Goal: Task Accomplishment & Management: Manage account settings

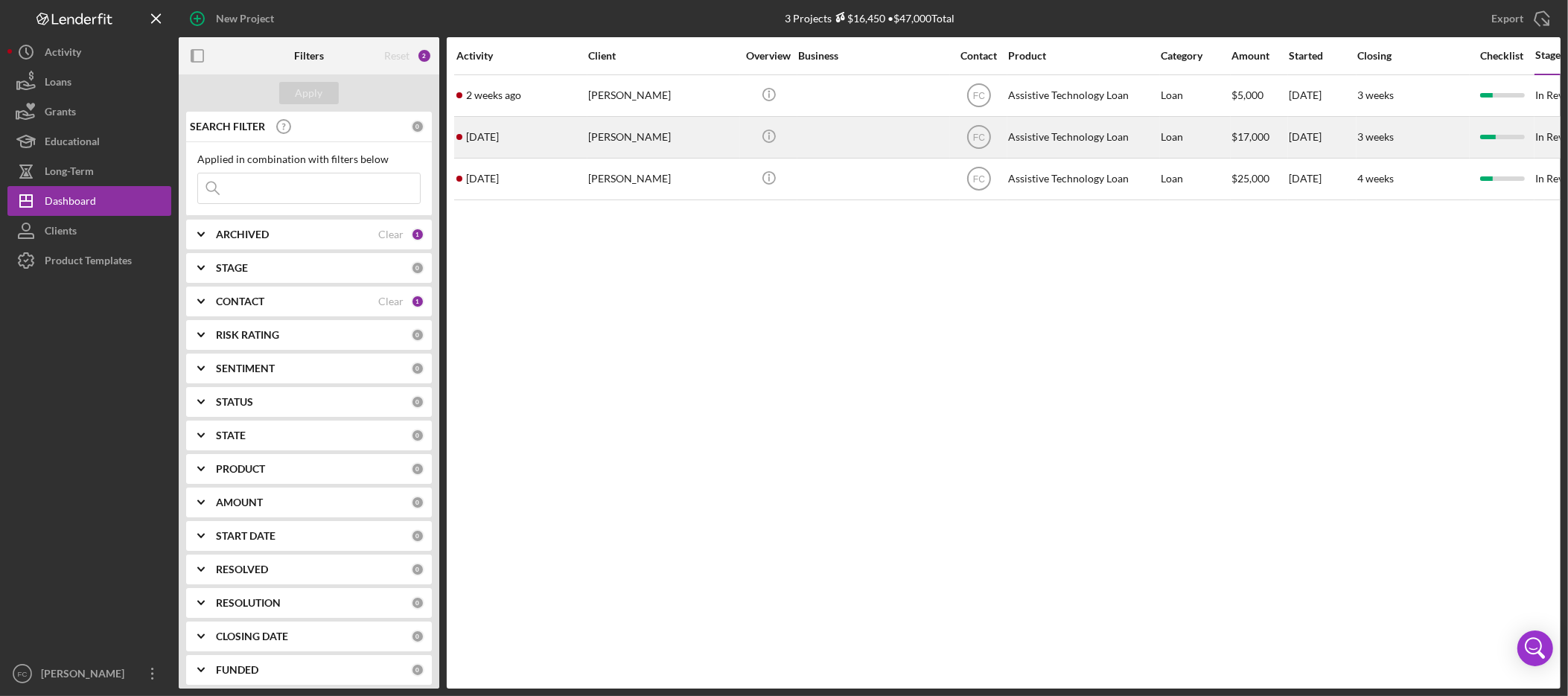
click at [595, 143] on div "[PERSON_NAME]" at bounding box center [662, 137] width 149 height 40
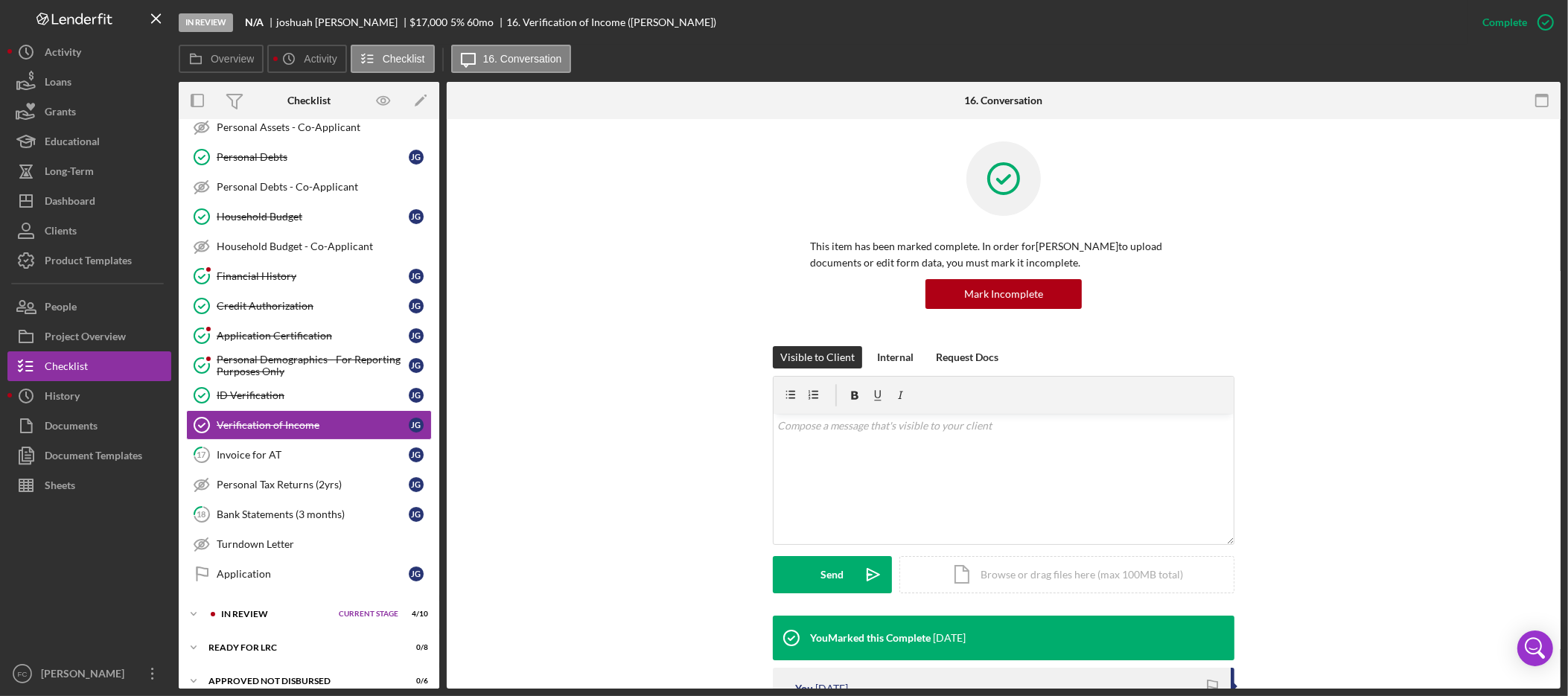
scroll to position [341, 0]
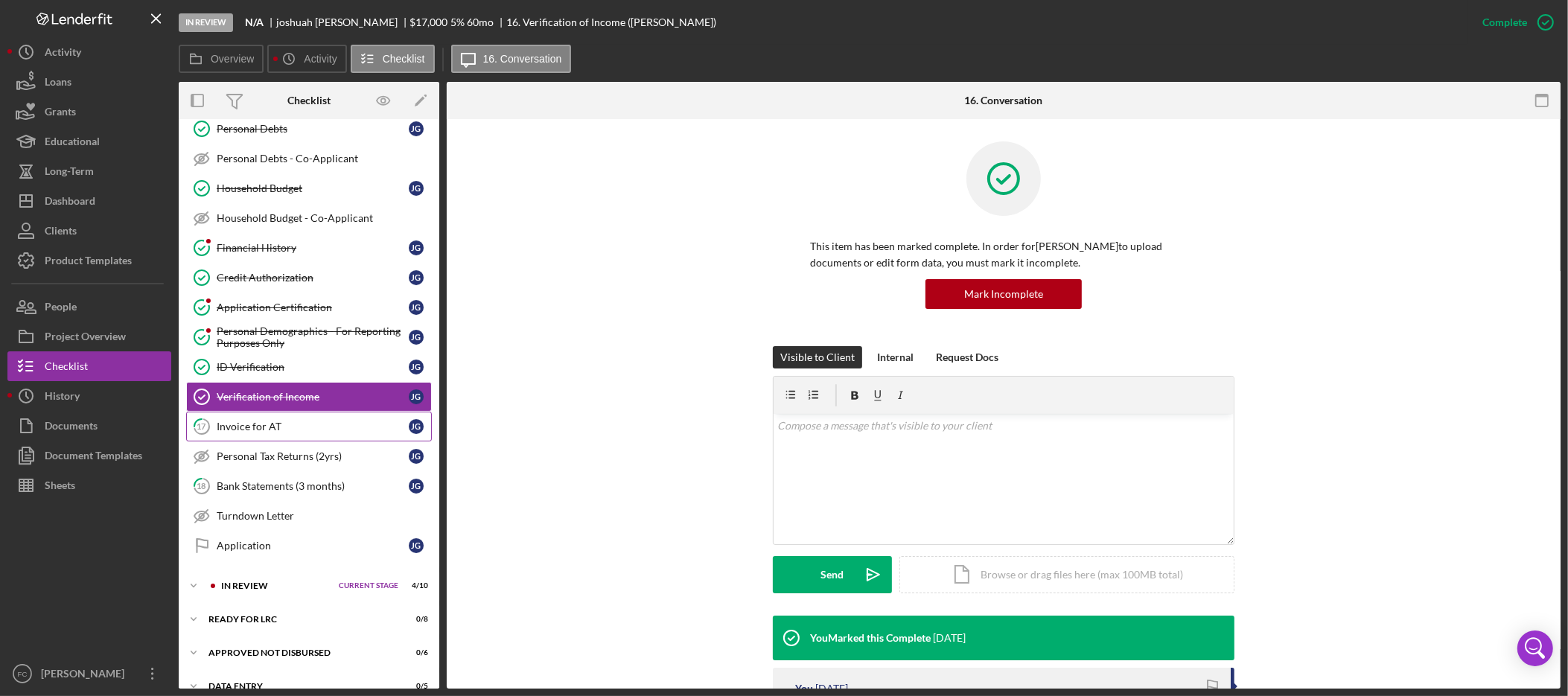
click at [270, 432] on div "Invoice for AT" at bounding box center [312, 426] width 192 height 12
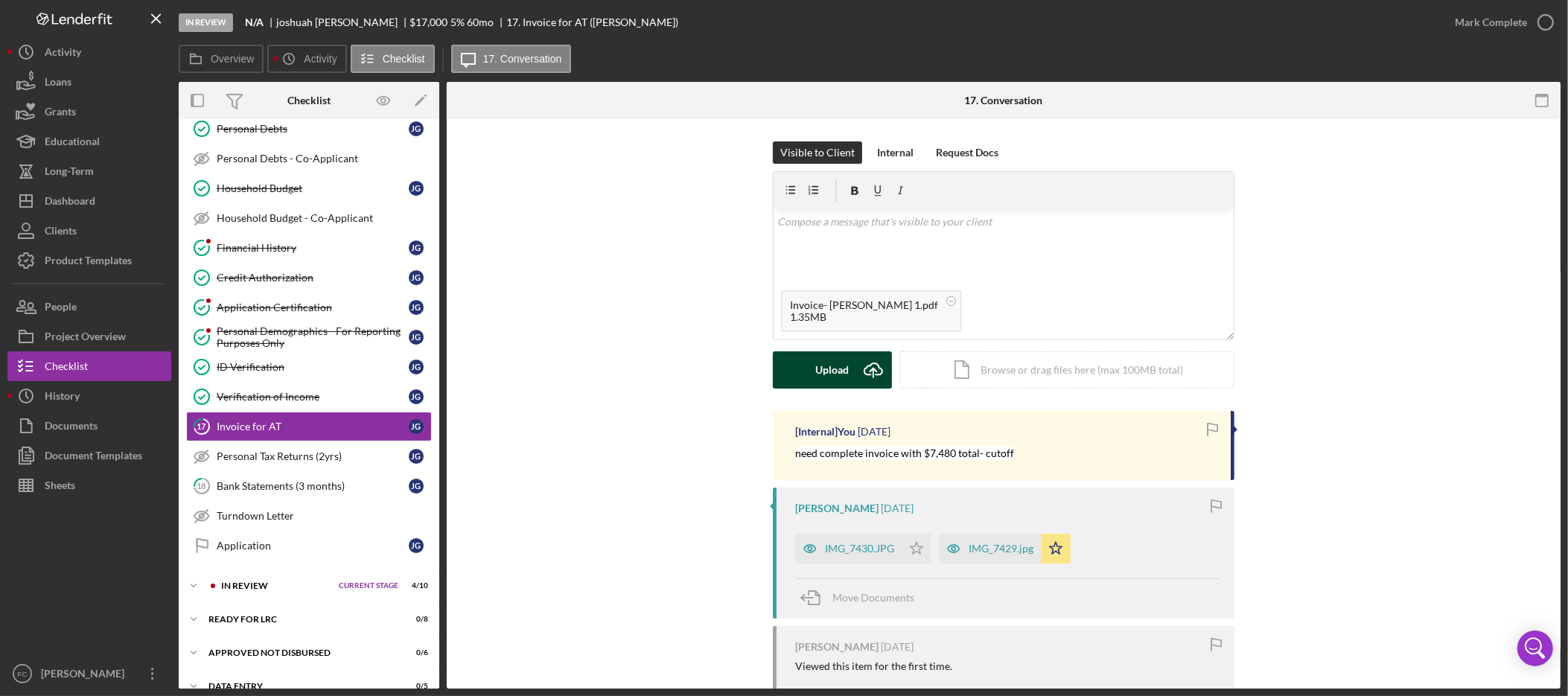
click at [831, 373] on div "Upload" at bounding box center [832, 370] width 34 height 38
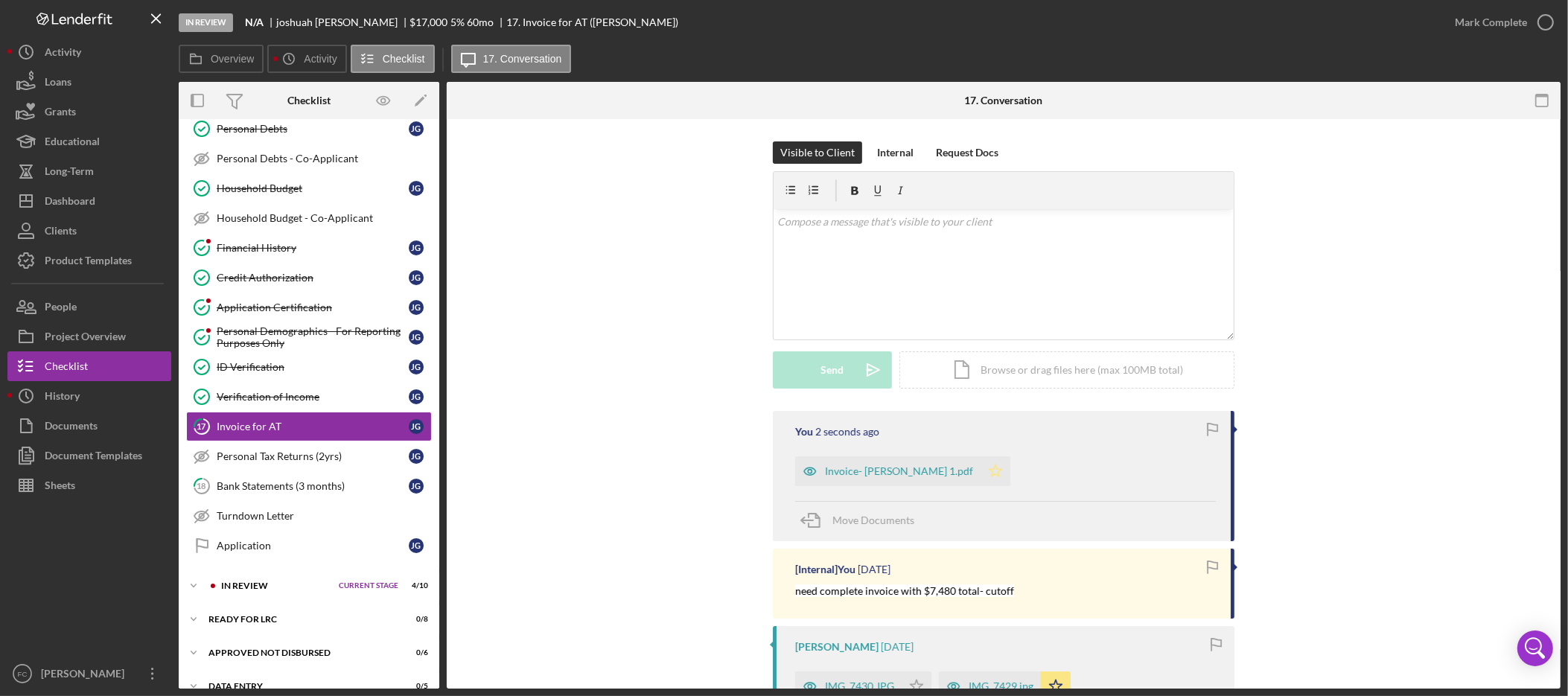
click at [990, 472] on polygon "button" at bounding box center [996, 471] width 13 height 12
click at [1518, 18] on div "Mark Complete" at bounding box center [1490, 23] width 72 height 30
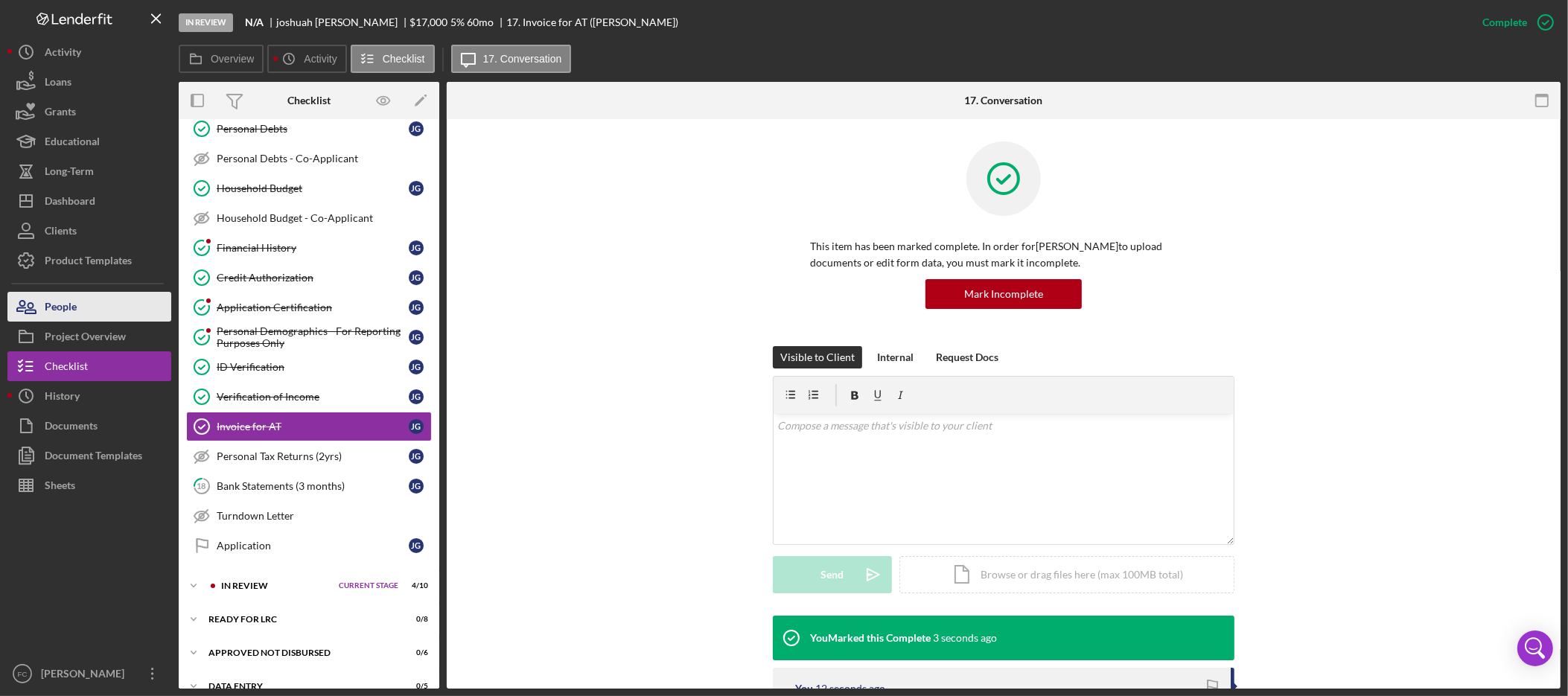
click at [84, 303] on button "People" at bounding box center [90, 306] width 164 height 30
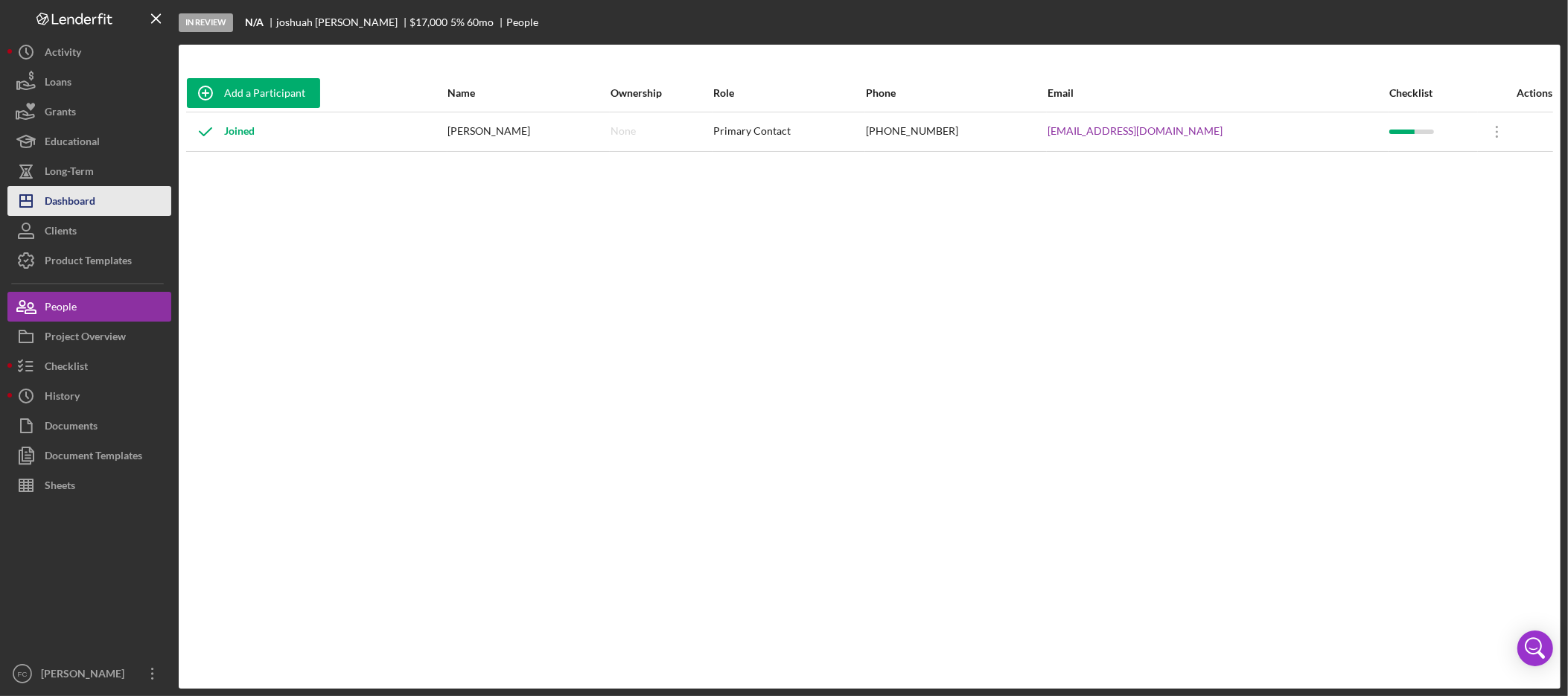
click at [86, 194] on div "Dashboard" at bounding box center [69, 203] width 50 height 34
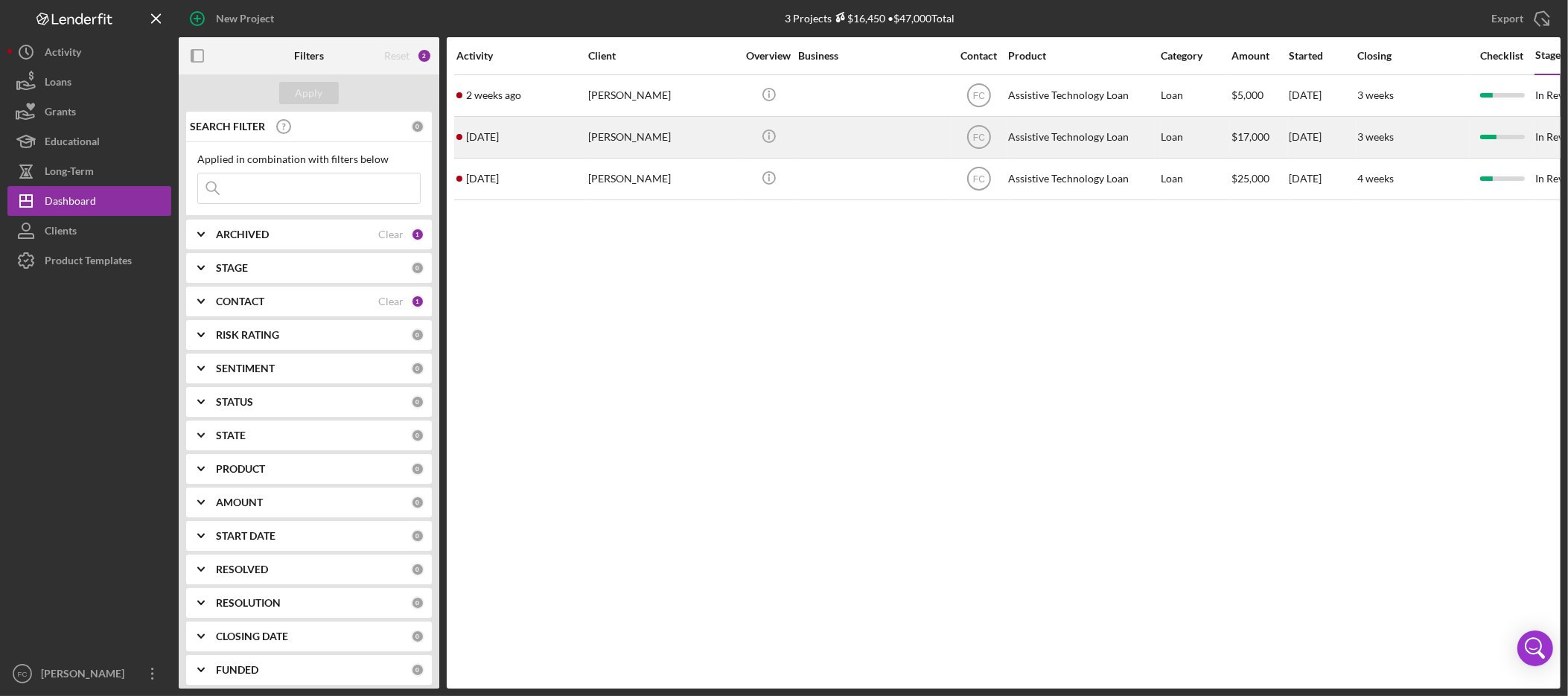
click at [604, 129] on div "[PERSON_NAME]" at bounding box center [662, 137] width 149 height 40
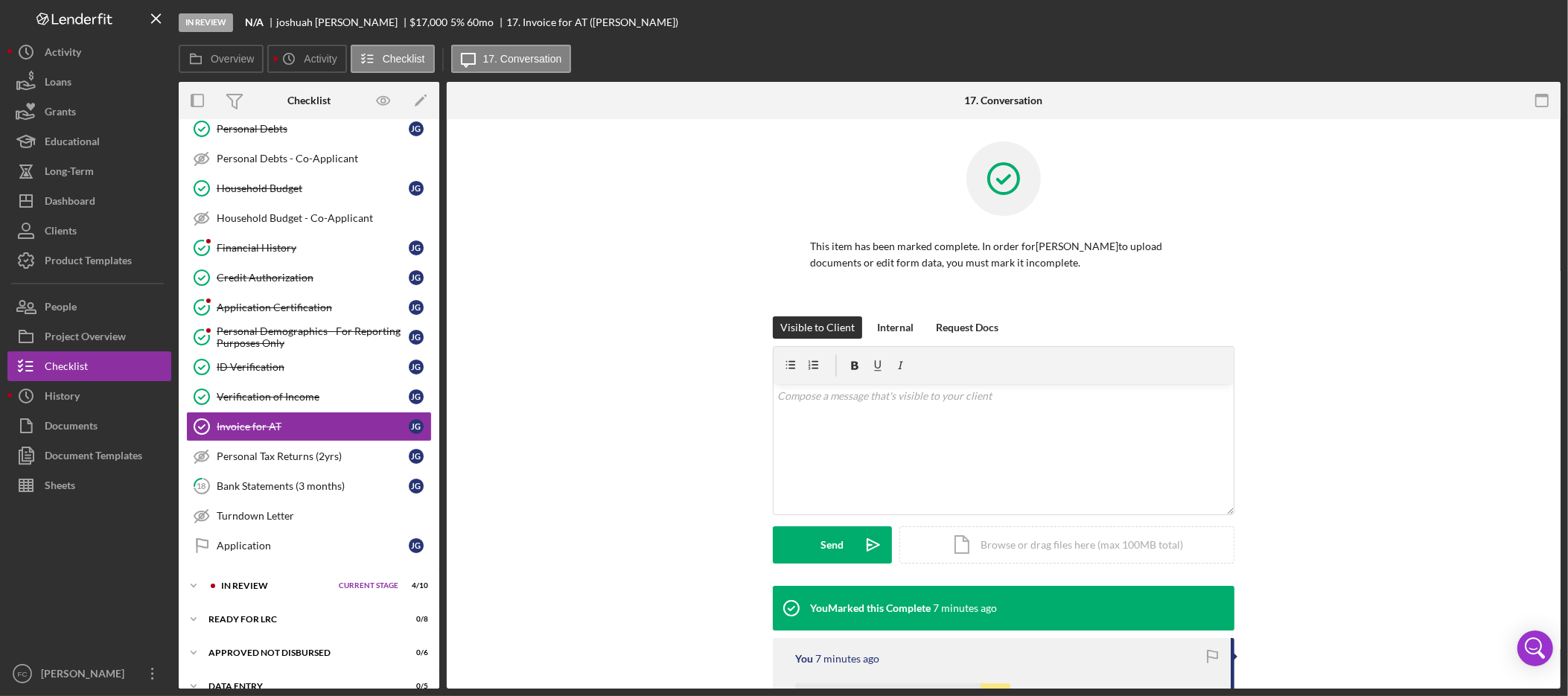
scroll to position [369, 0]
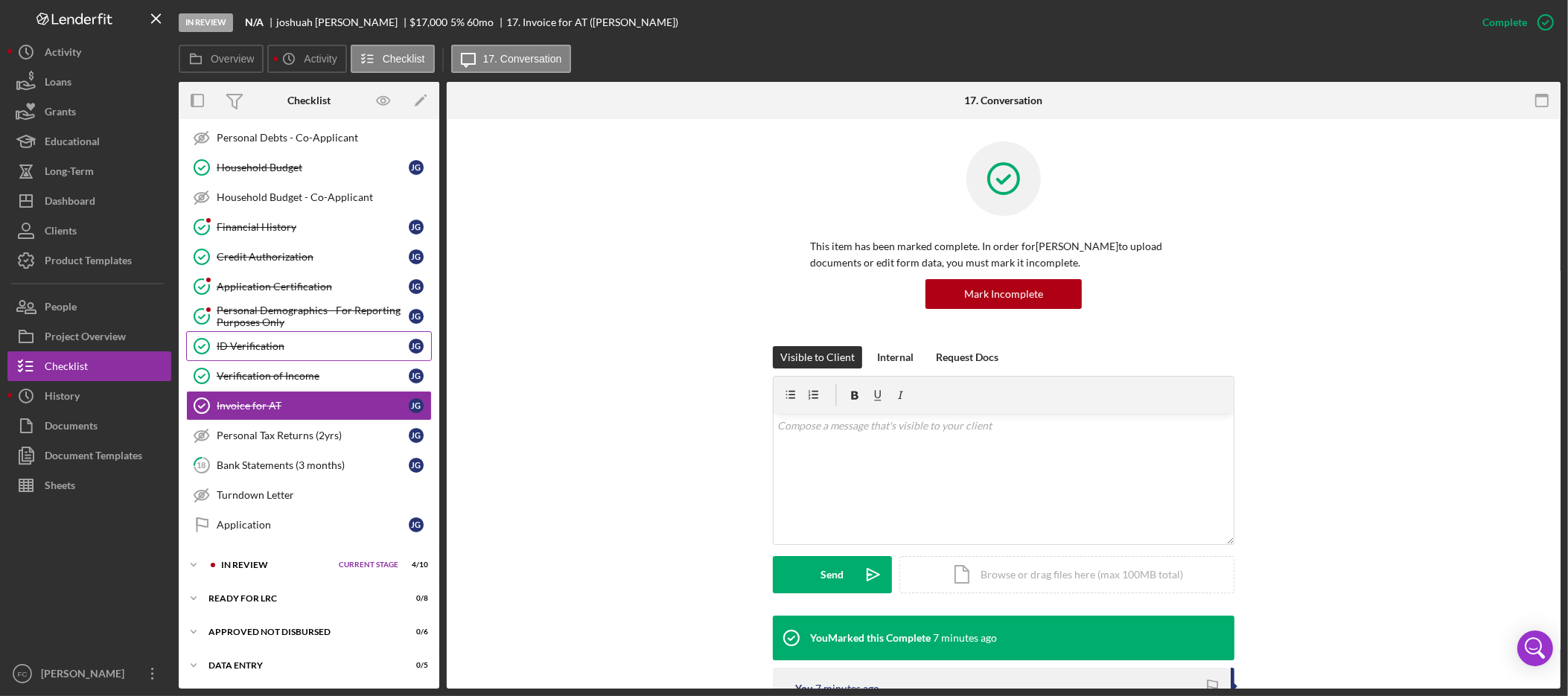
click at [336, 349] on div "ID Verification" at bounding box center [312, 346] width 192 height 12
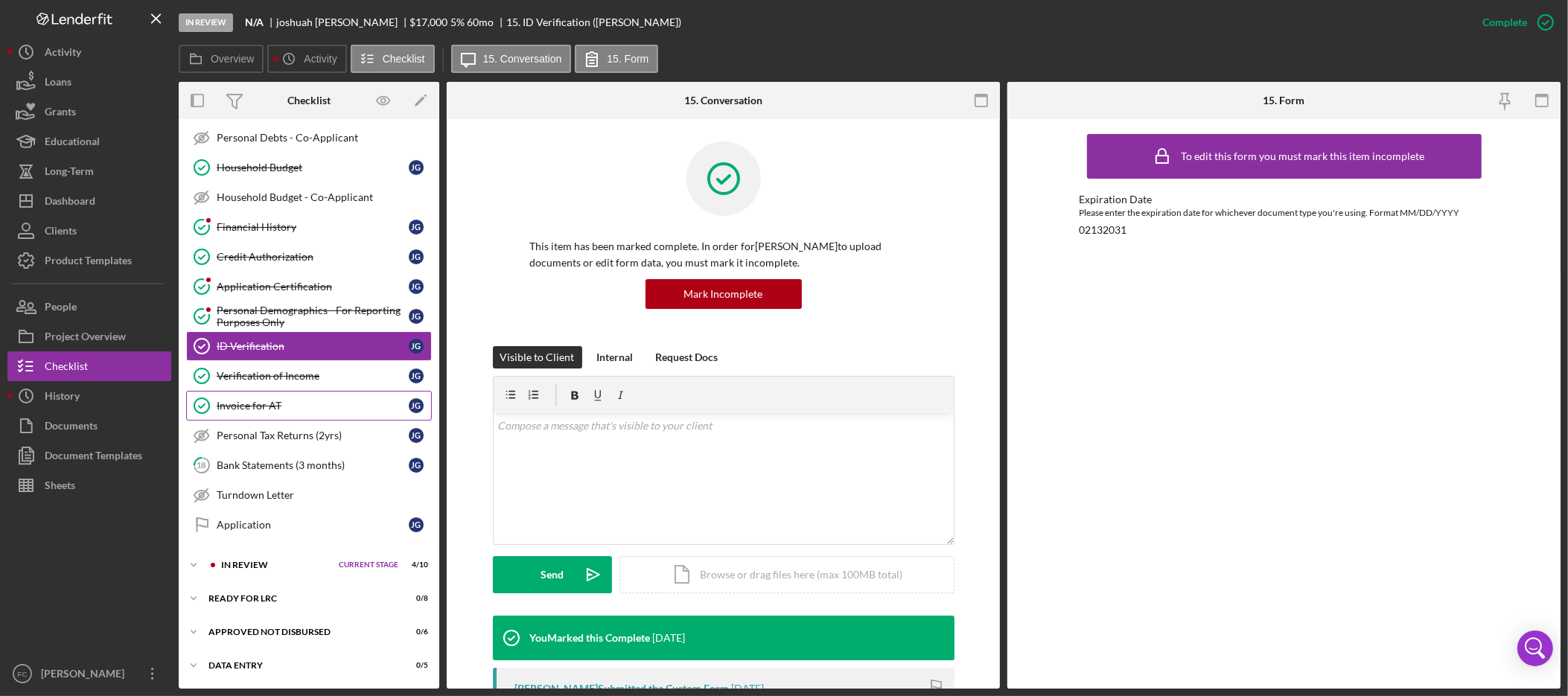
click at [306, 402] on div "Invoice for AT" at bounding box center [312, 405] width 192 height 12
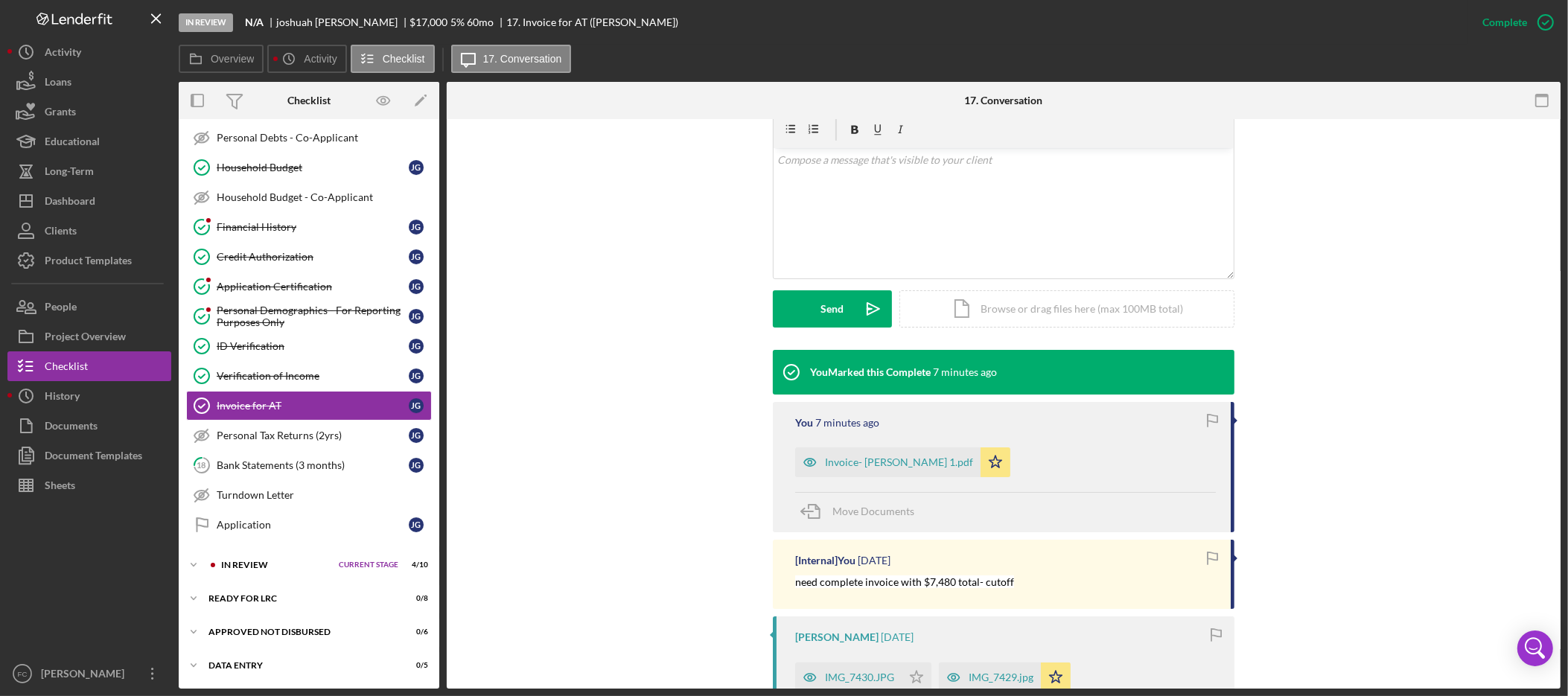
scroll to position [315, 0]
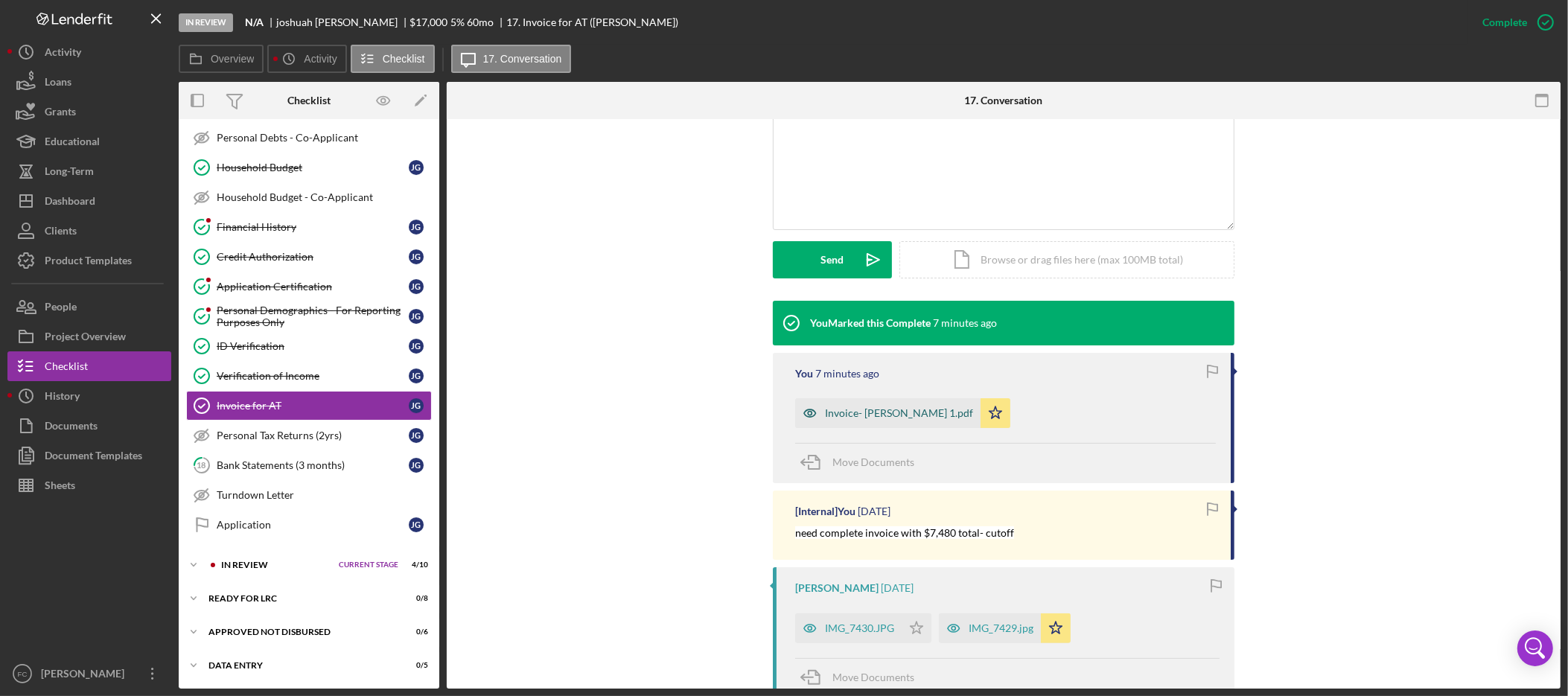
click at [867, 414] on div "Invoice- [PERSON_NAME] 1.pdf" at bounding box center [899, 413] width 148 height 12
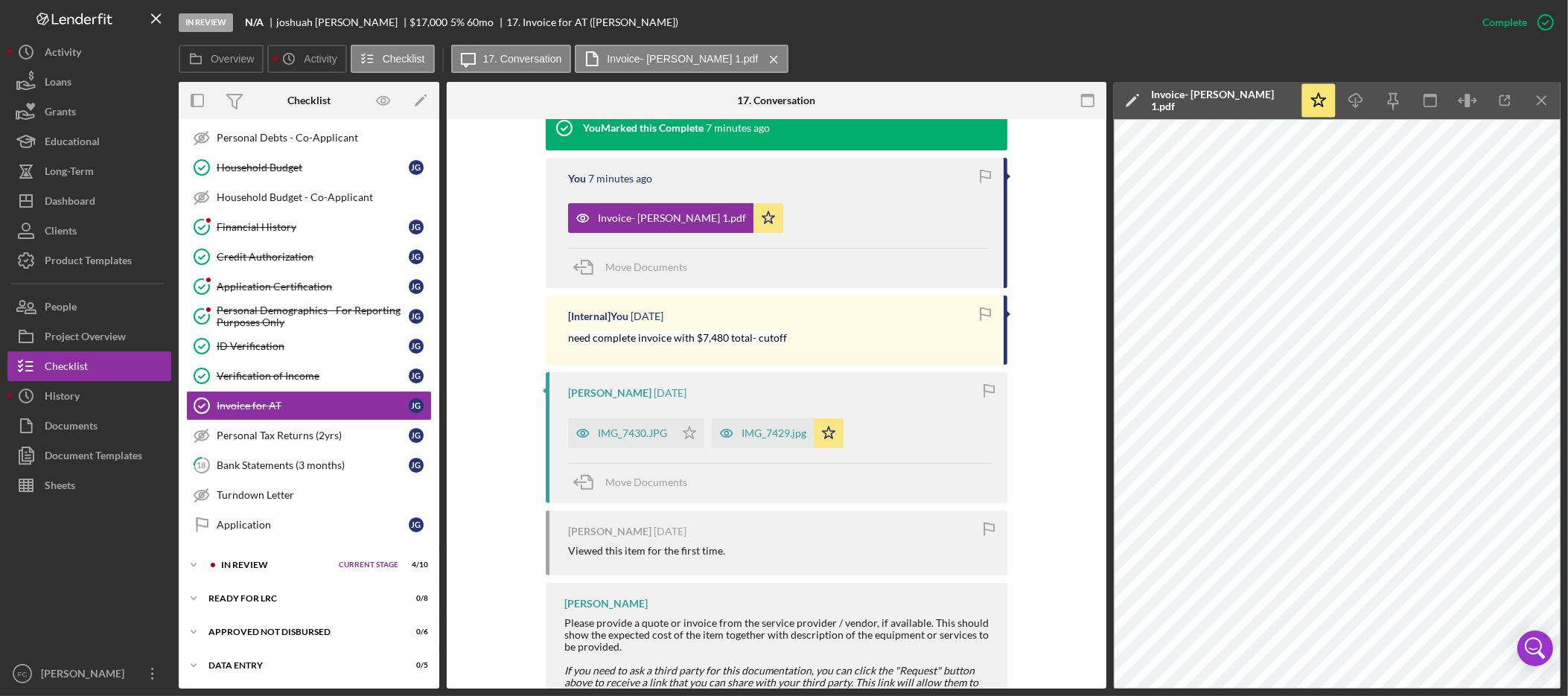
scroll to position [512, 0]
click at [782, 429] on div "IMG_7429.jpg" at bounding box center [774, 431] width 65 height 12
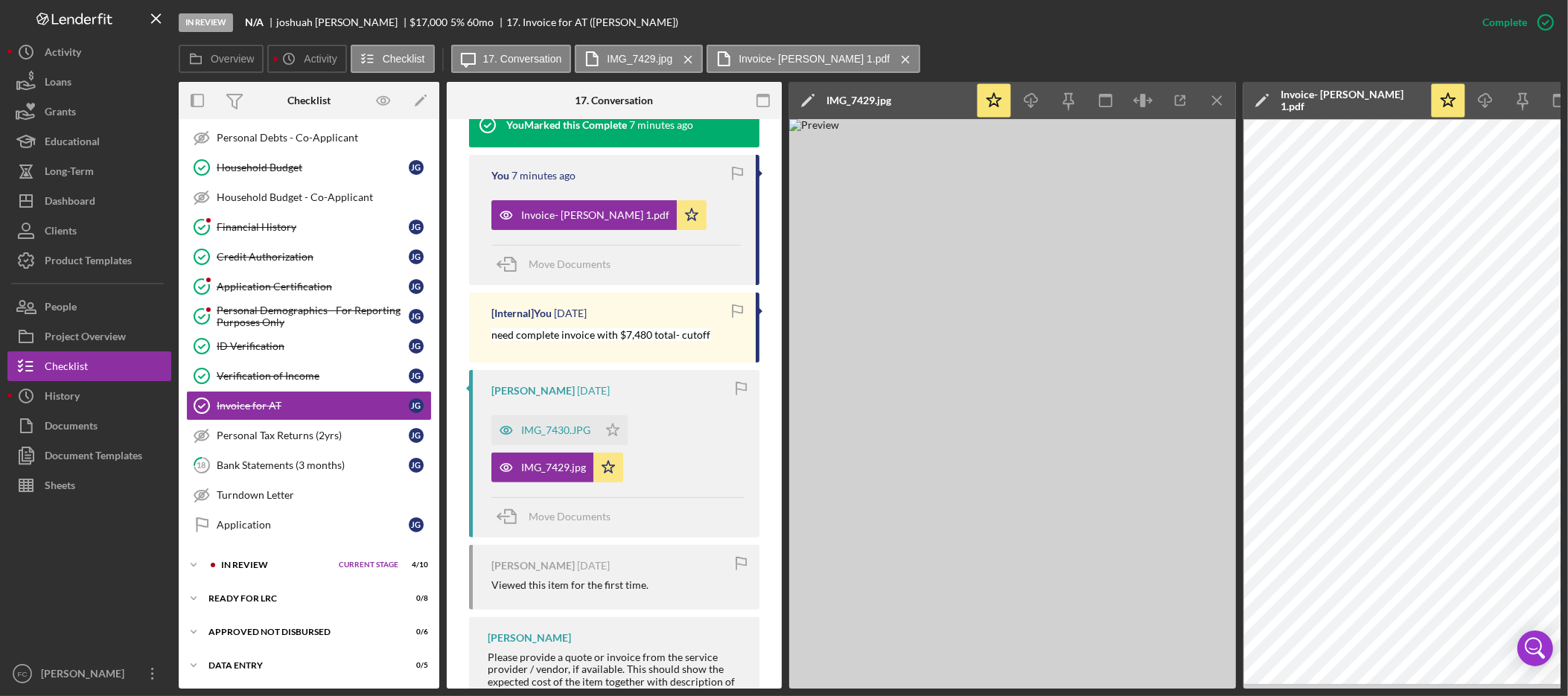
click at [869, 98] on div "IMG_7429.jpg" at bounding box center [859, 101] width 65 height 12
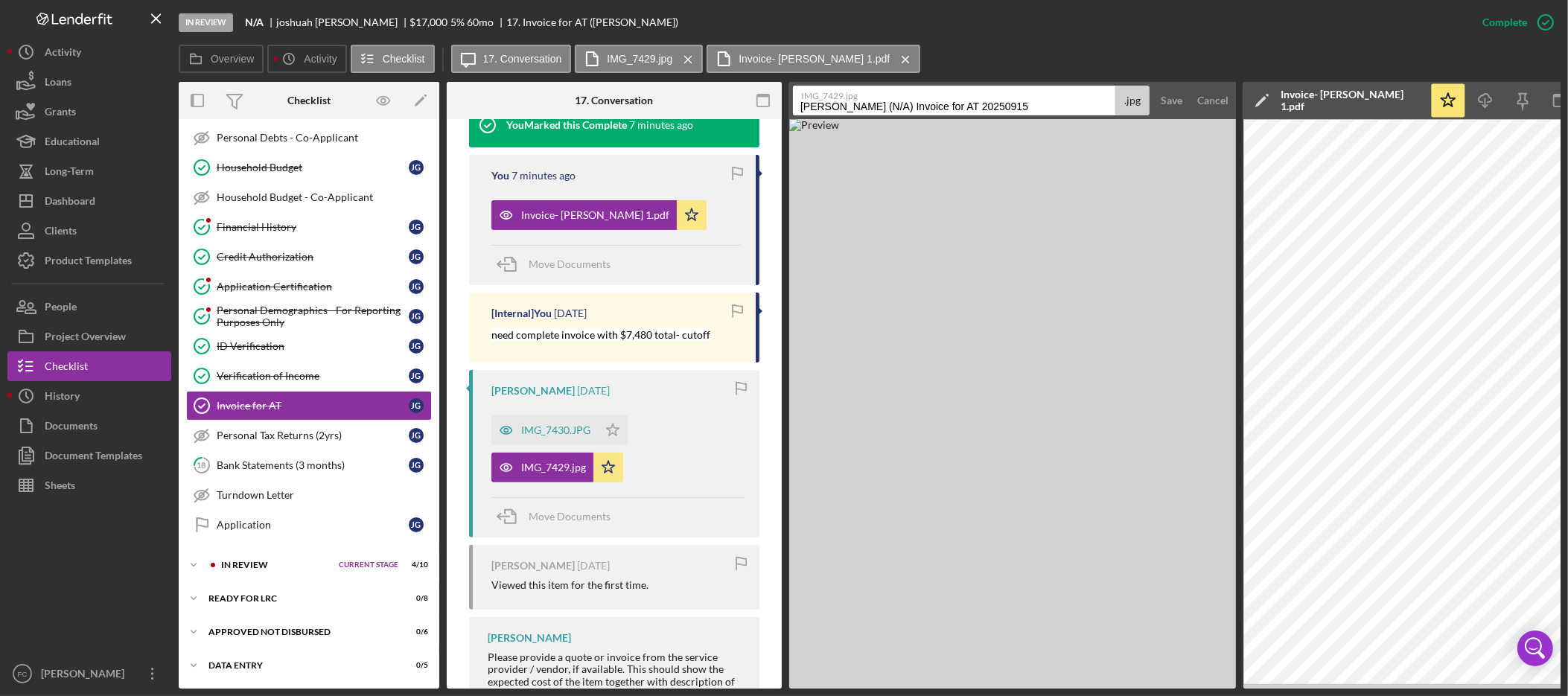
drag, startPoint x: 1019, startPoint y: 108, endPoint x: 888, endPoint y: 113, distance: 131.1
click at [888, 113] on input "[PERSON_NAME] (N/A) Invoice for AT 20250915" at bounding box center [954, 101] width 322 height 30
click at [905, 107] on input "[PERSON_NAME] (N/A) Invoice for AT 20250915" at bounding box center [954, 101] width 322 height 30
drag, startPoint x: 999, startPoint y: 109, endPoint x: 933, endPoint y: 107, distance: 66.0
click at [933, 107] on input "[PERSON_NAME] for AT 20250915" at bounding box center [954, 101] width 322 height 30
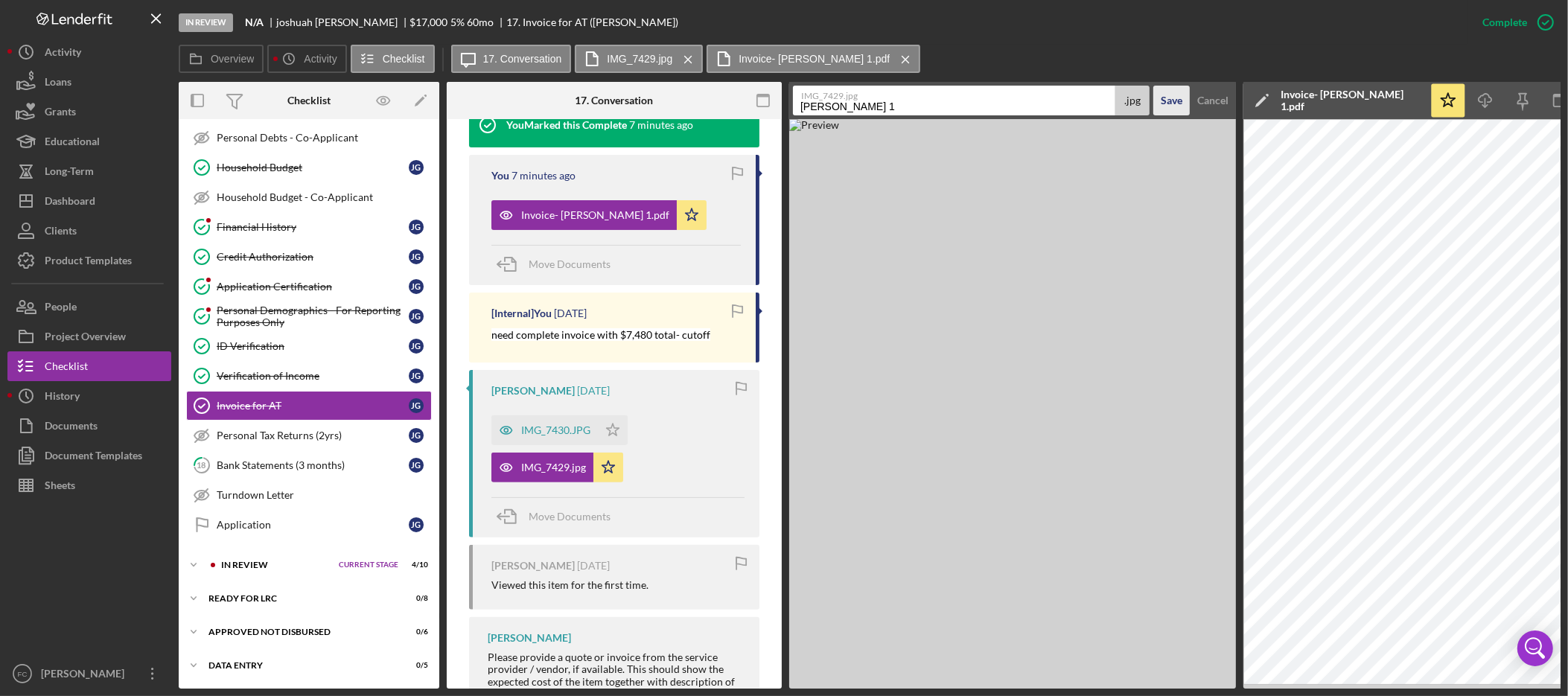
type input "[PERSON_NAME] 1"
click at [1178, 101] on div "Save" at bounding box center [1172, 101] width 22 height 30
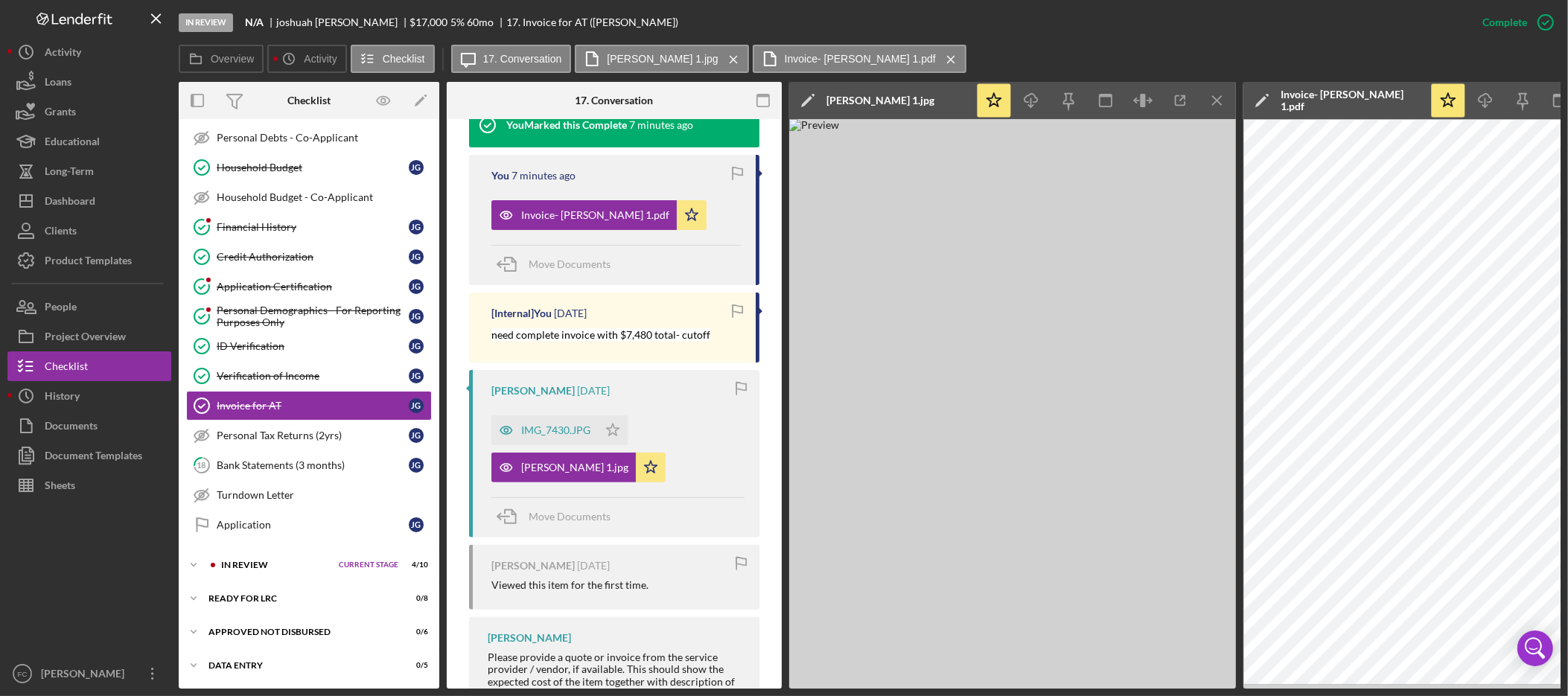
click at [1264, 98] on polygon at bounding box center [1261, 101] width 11 height 11
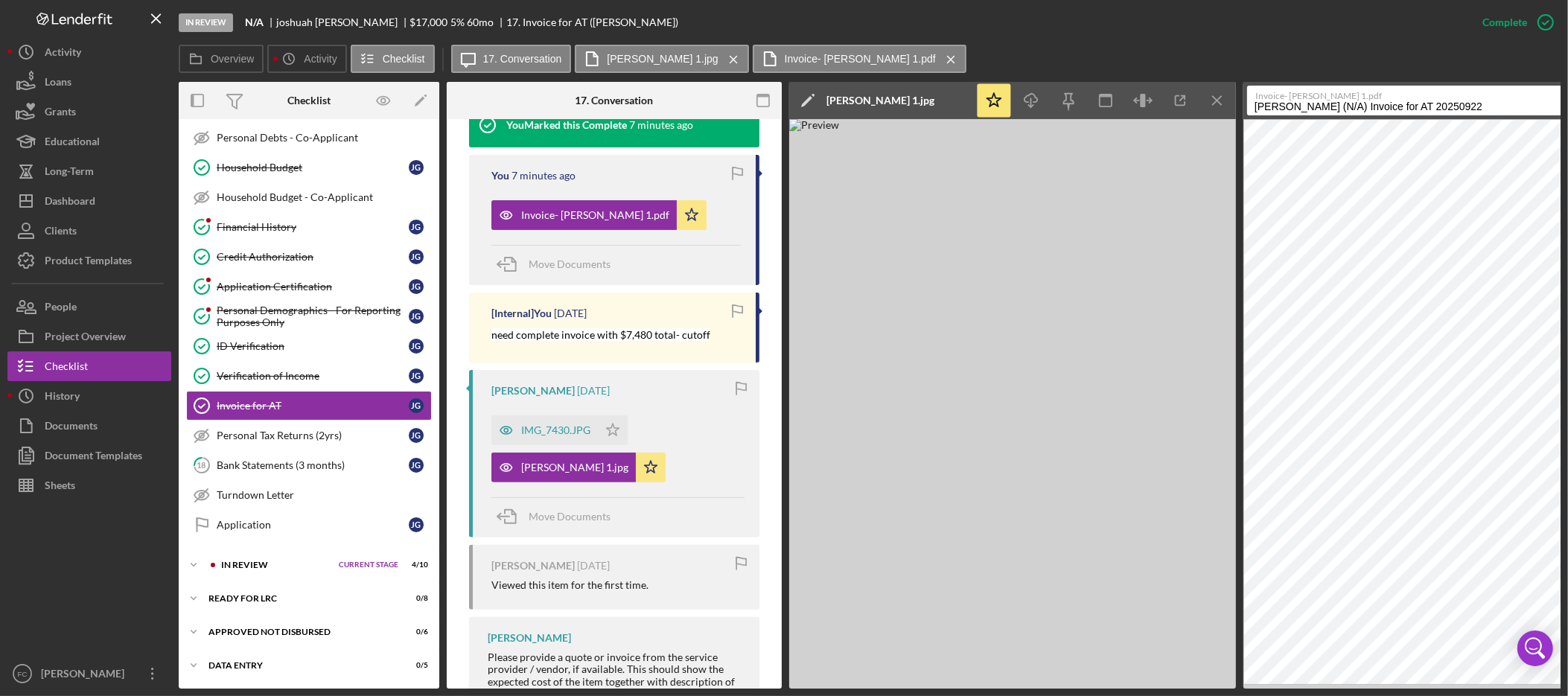
drag, startPoint x: 1462, startPoint y: 107, endPoint x: 1351, endPoint y: 105, distance: 111.0
click at [1351, 105] on input "[PERSON_NAME] (N/A) Invoice for AT 20250922" at bounding box center [1407, 101] width 321 height 30
click at [1359, 109] on input "[PERSON_NAME] (N/A) Invoice for AT 20250922" at bounding box center [1407, 101] width 321 height 30
drag, startPoint x: 1463, startPoint y: 104, endPoint x: 1375, endPoint y: 101, distance: 88.1
click at [1375, 101] on div "Invoice- [PERSON_NAME] 1.pdf [PERSON_NAME] for AT 20250922 .pdf" at bounding box center [1425, 101] width 357 height 30
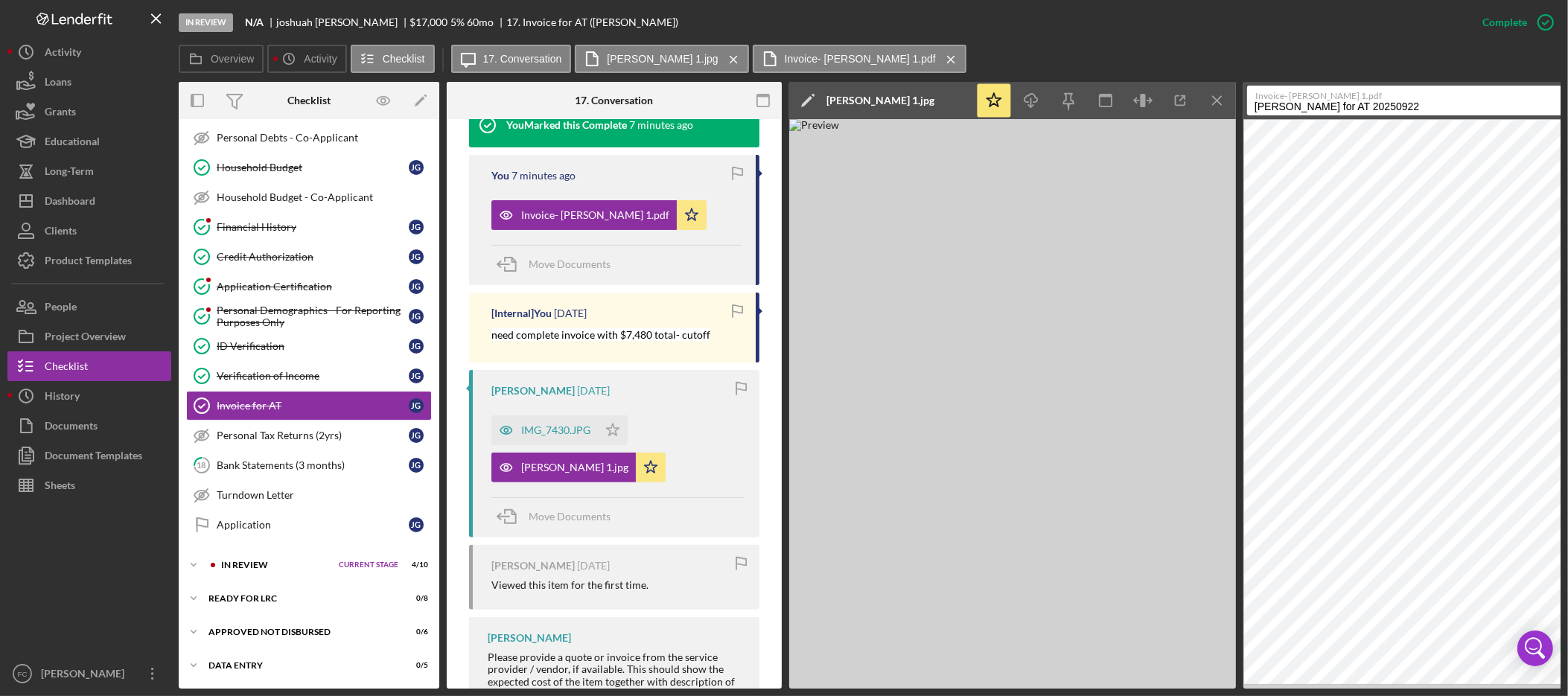
click at [1523, 95] on label "Invoice- [PERSON_NAME] 1.pdf" at bounding box center [1412, 93] width 312 height 15
click at [1523, 95] on input "[PERSON_NAME] for AT 20250922" at bounding box center [1407, 101] width 321 height 30
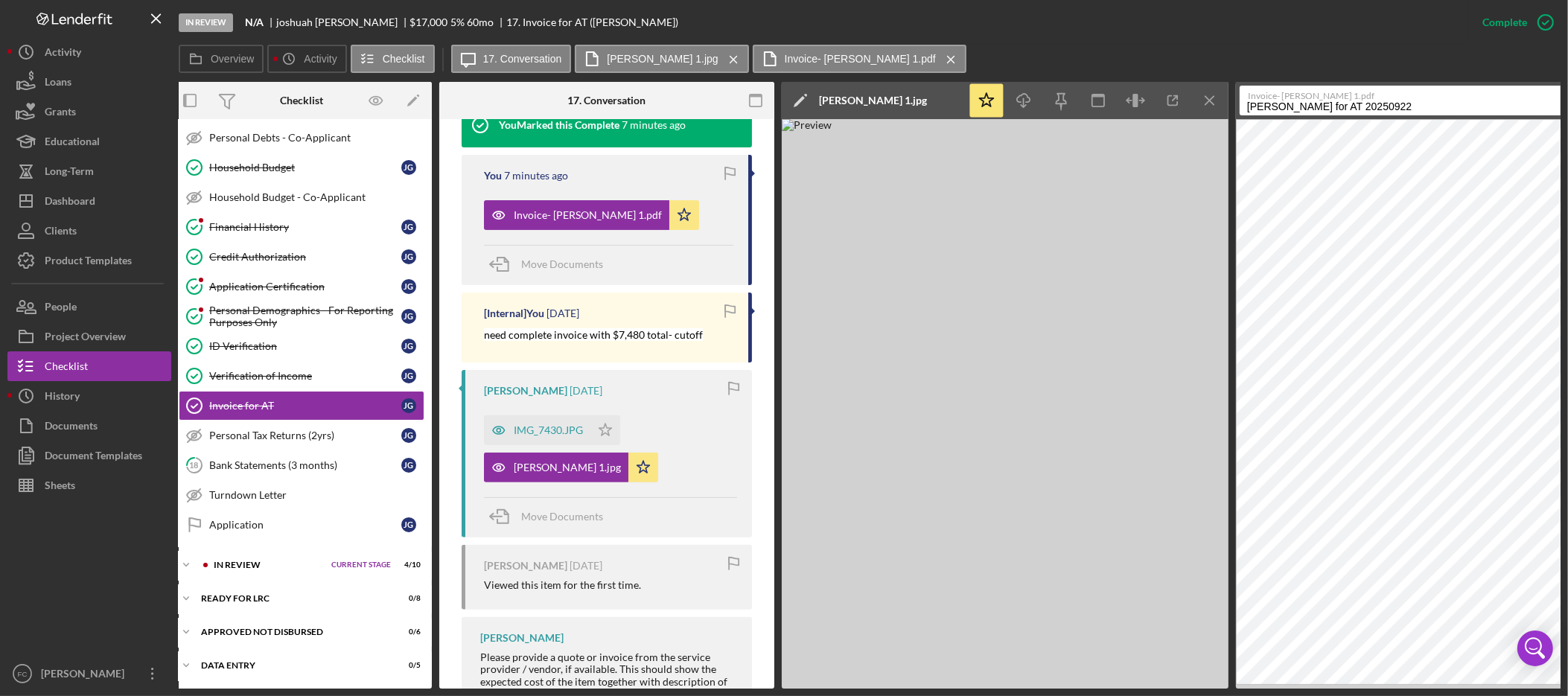
drag, startPoint x: 1454, startPoint y: 102, endPoint x: 1393, endPoint y: 105, distance: 61.1
click at [1393, 105] on input "[PERSON_NAME] for AT 20250922" at bounding box center [1400, 101] width 321 height 30
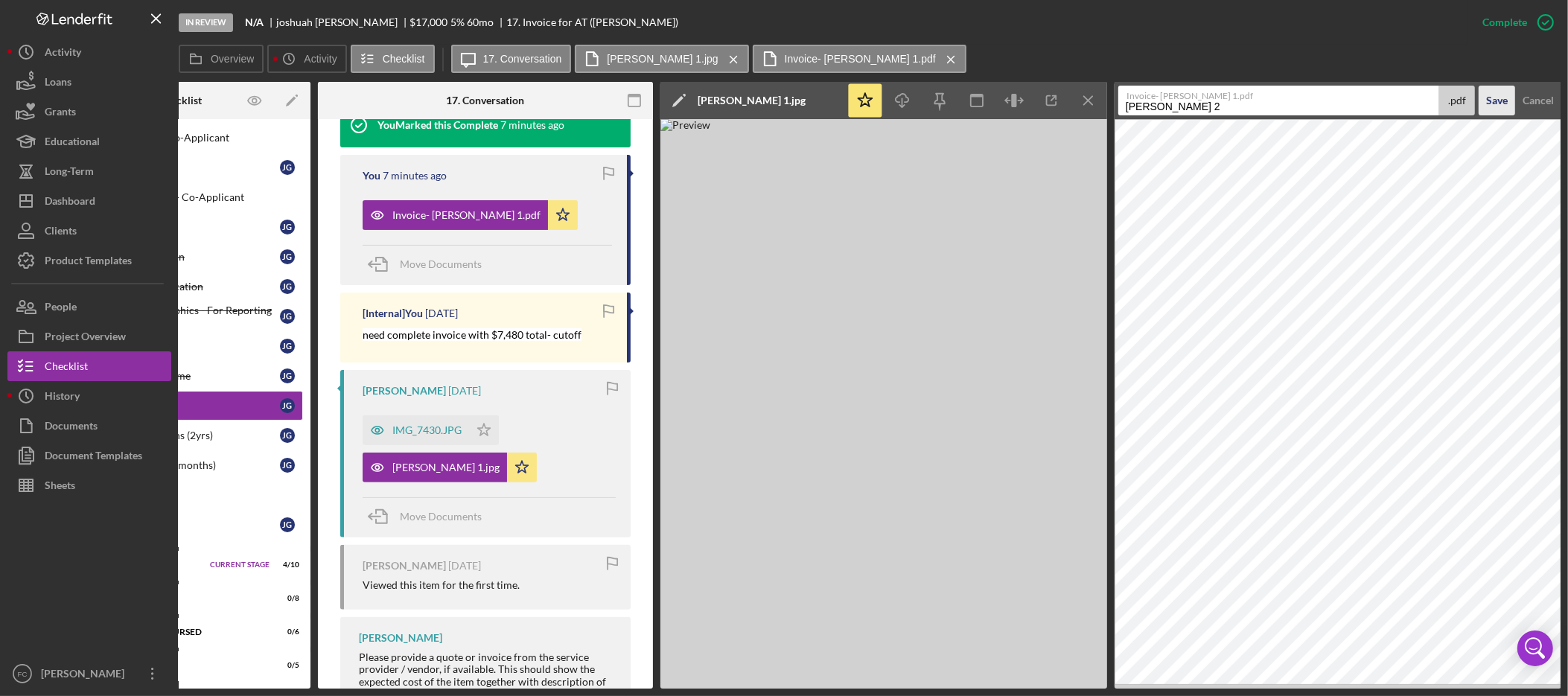
type input "[PERSON_NAME] 2"
click at [1494, 105] on div "Save" at bounding box center [1497, 101] width 22 height 30
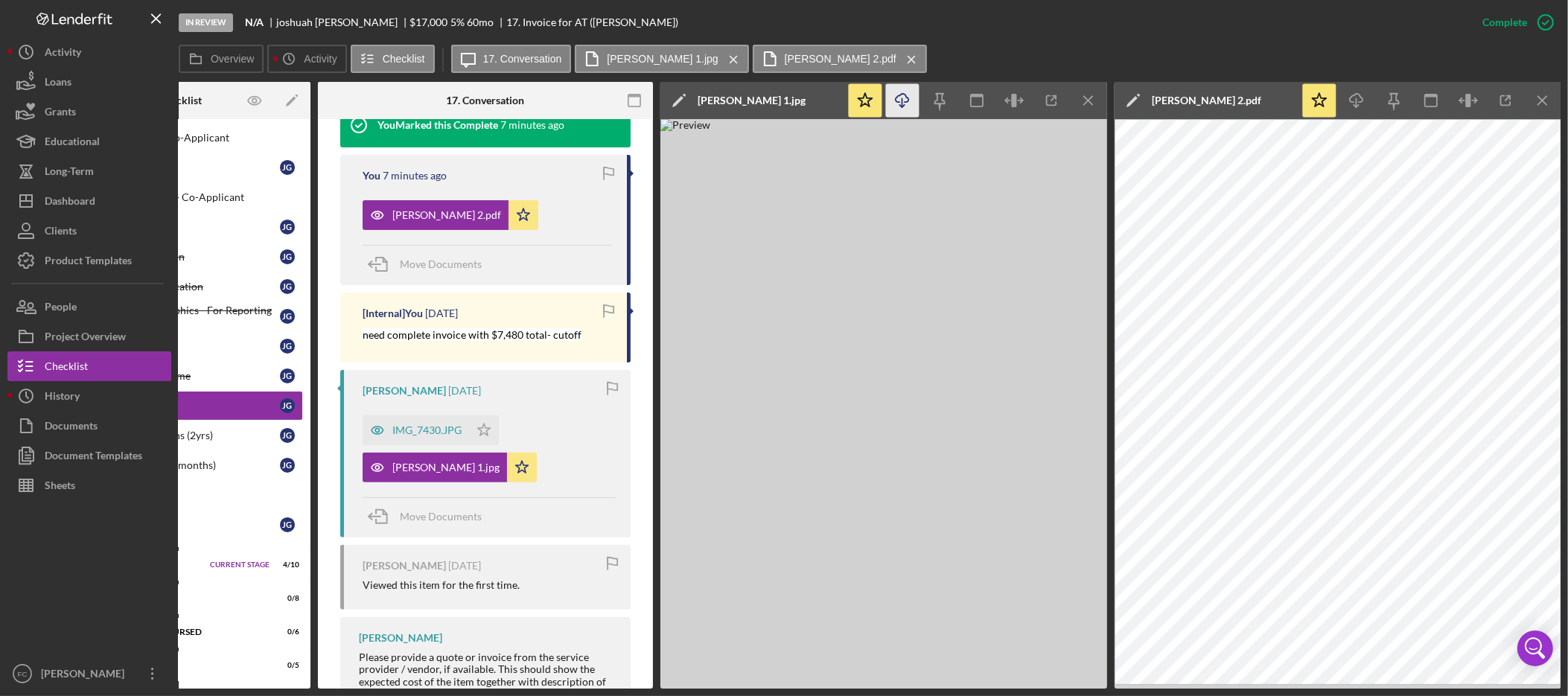
drag, startPoint x: 1557, startPoint y: 101, endPoint x: 1346, endPoint y: 108, distance: 211.1
click at [1557, 101] on icon "Icon/Menu Close" at bounding box center [1543, 101] width 34 height 34
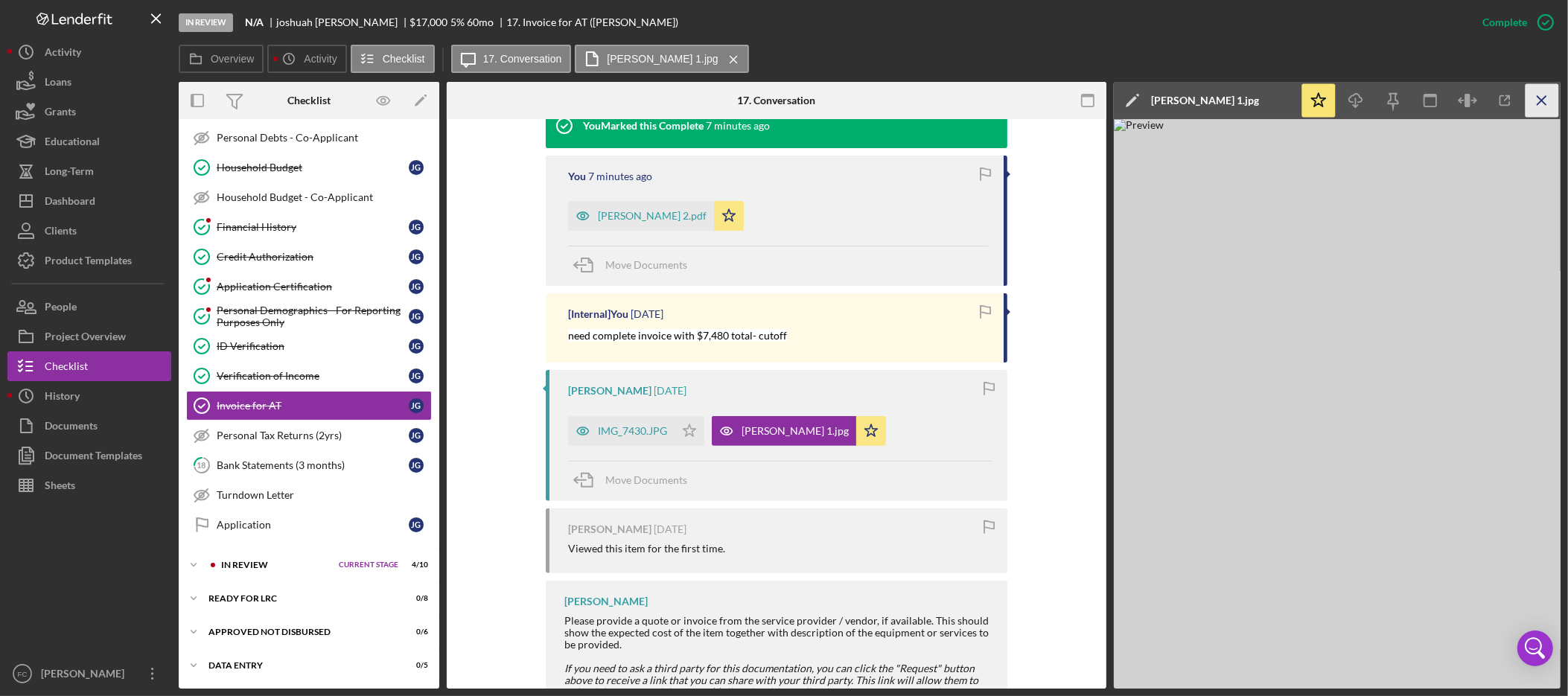
click at [1540, 101] on line "button" at bounding box center [1541, 100] width 8 height 8
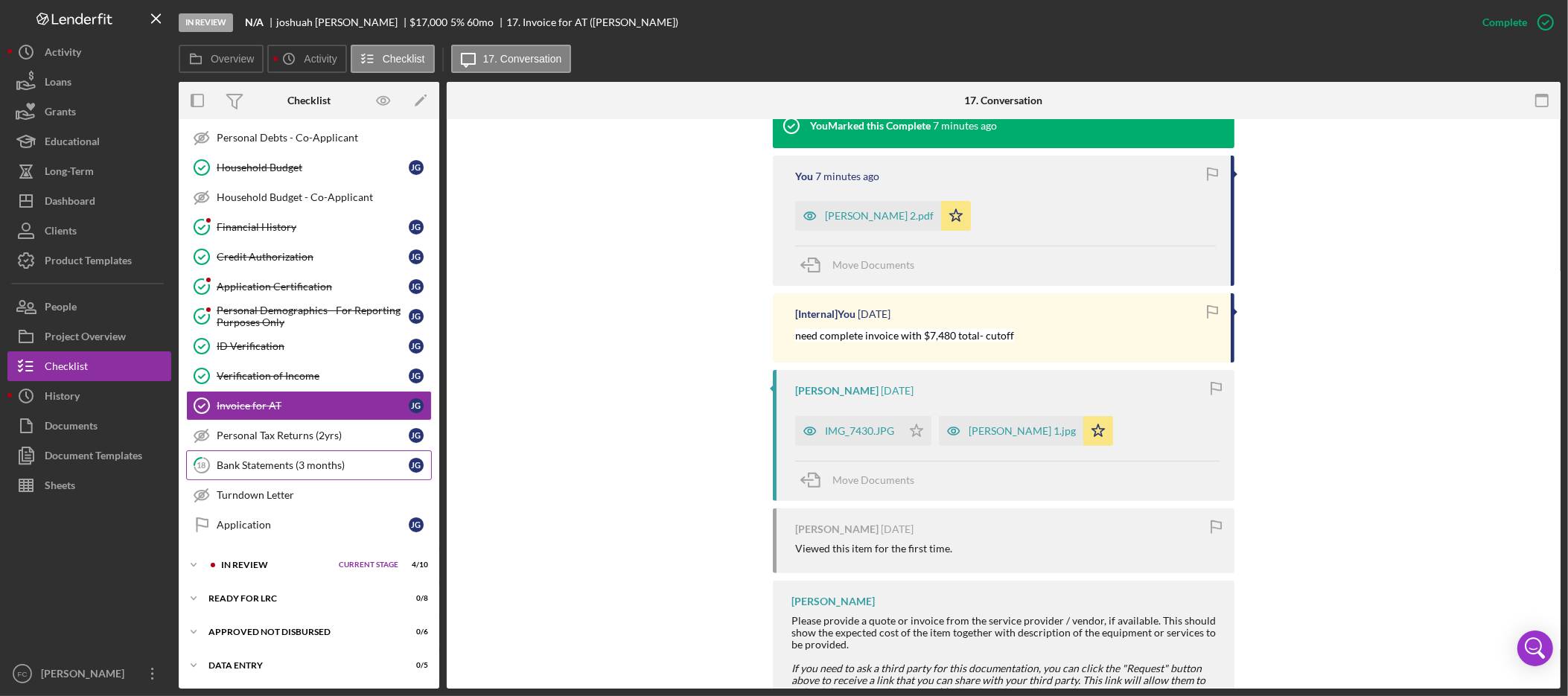
click at [313, 470] on div "Bank Statements (3 months)" at bounding box center [312, 466] width 192 height 12
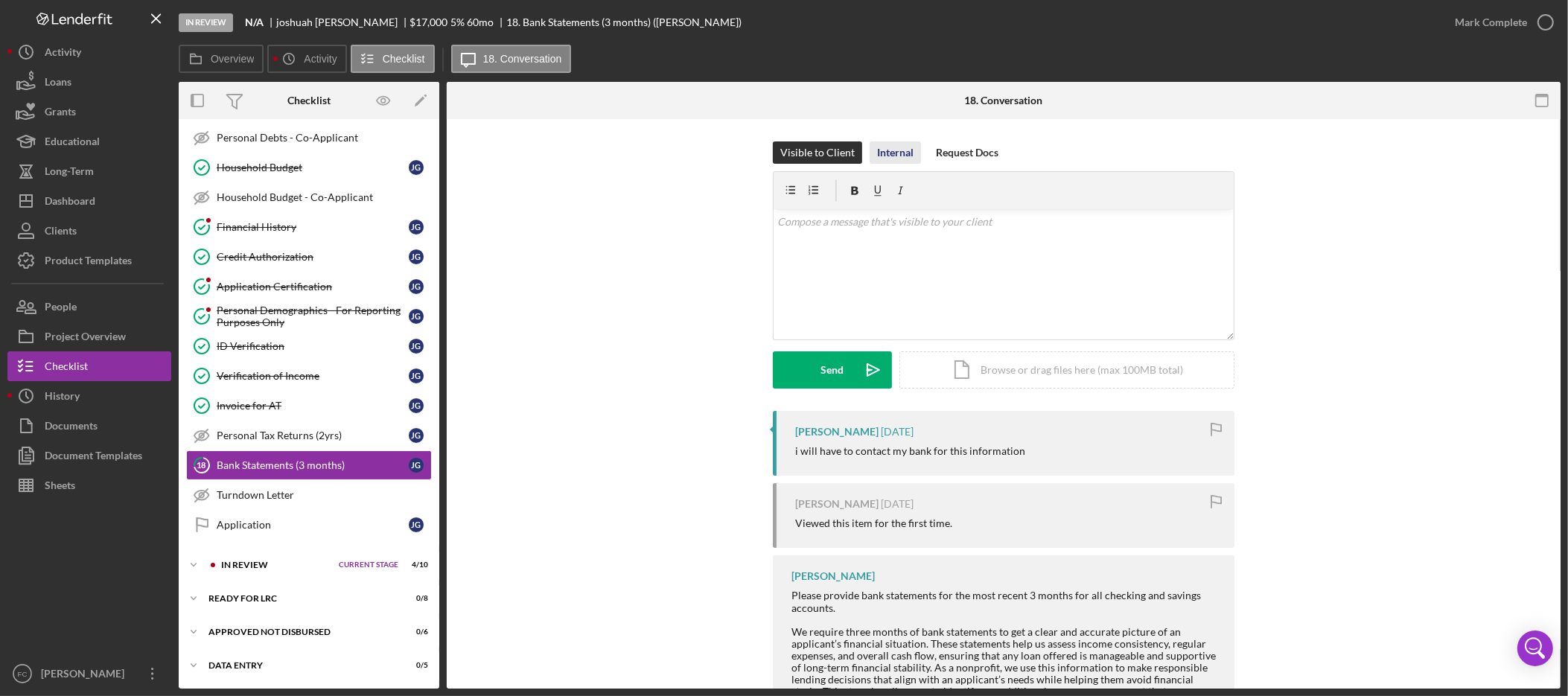
click at [905, 147] on div "Internal" at bounding box center [895, 152] width 37 height 23
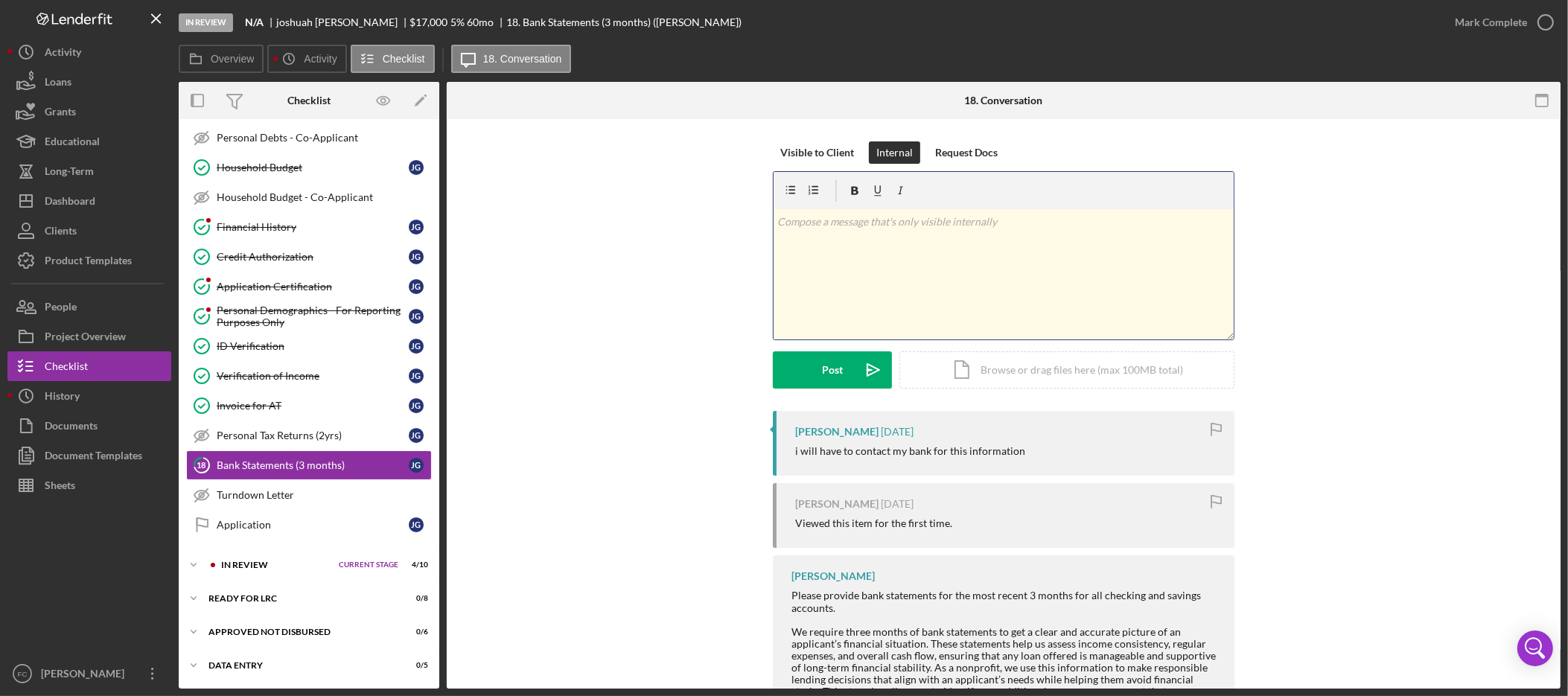
click at [907, 255] on div "v Color teal Color pink Remove color Add row above Add row below Add column bef…" at bounding box center [1002, 275] width 460 height 130
click at [822, 369] on div "Post" at bounding box center [831, 370] width 21 height 38
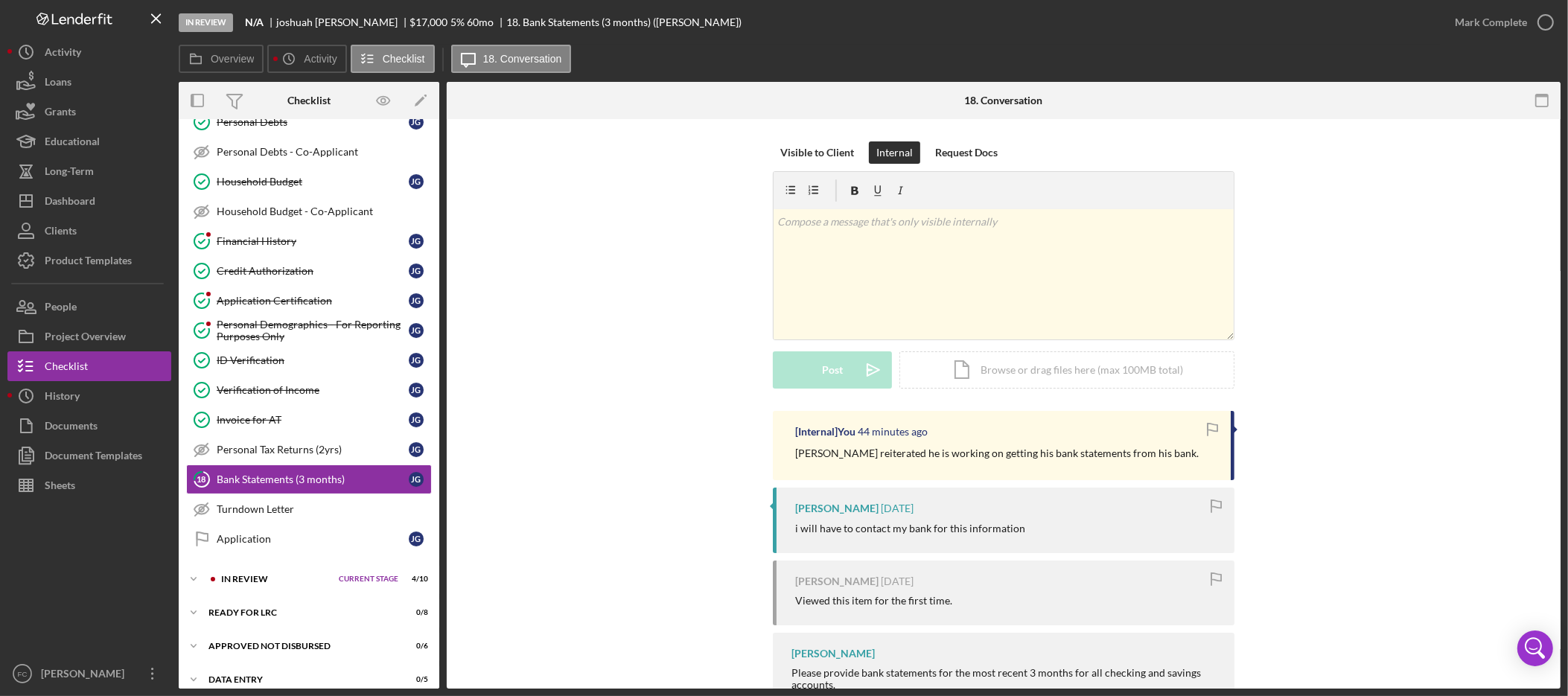
scroll to position [348, 0]
click at [72, 198] on div "Dashboard" at bounding box center [69, 203] width 50 height 34
